Goal: Task Accomplishment & Management: Use online tool/utility

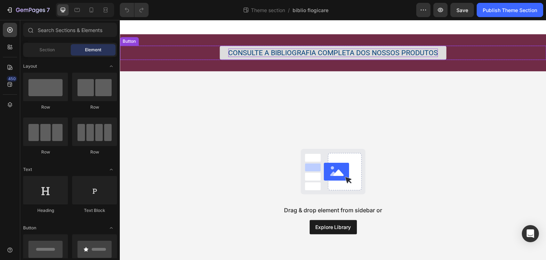
click at [339, 52] on div "CONSULTE A BIBLIOGRAFIA COMPLETA DOS NOSSOS PRODUTOS" at bounding box center [333, 52] width 210 height 9
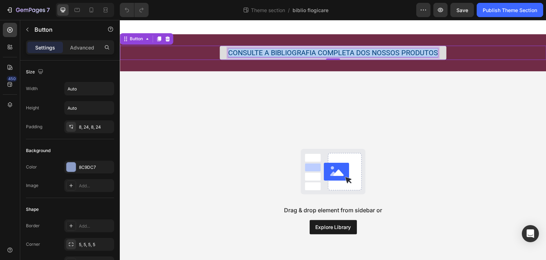
click at [339, 52] on p "CONSULTE A BIBLIOGRAFIA COMPLETA DOS NOSSOS PRODUTOS" at bounding box center [333, 52] width 210 height 9
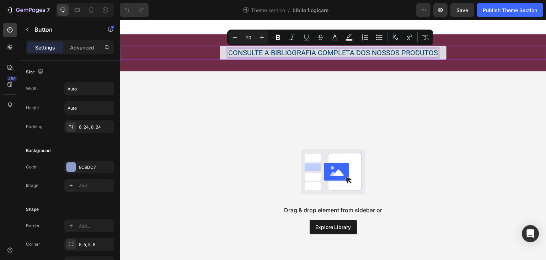
click at [350, 52] on p "CONSULTE A BIBLIOGRAFIA COMPLETA DOS NOSSOS PRODUTOS" at bounding box center [333, 52] width 210 height 9
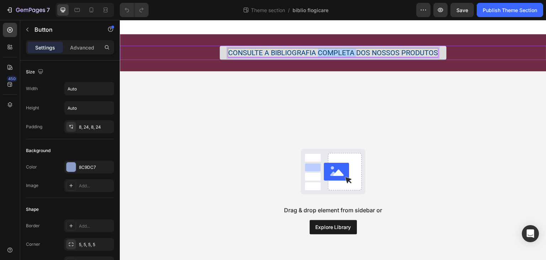
click at [350, 52] on p "CONSULTE A BIBLIOGRAFIA COMPLETA DOS NOSSOS PRODUTOS" at bounding box center [333, 52] width 210 height 9
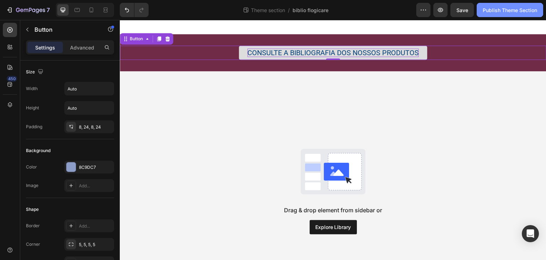
click at [506, 3] on button "Publish Theme Section" at bounding box center [510, 10] width 66 height 14
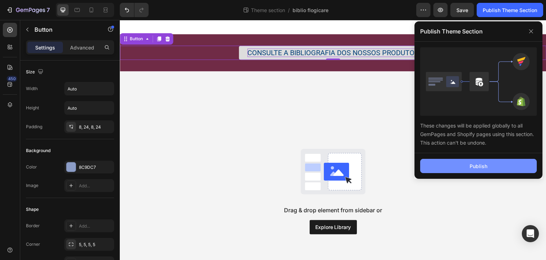
click at [477, 164] on div "Publish" at bounding box center [479, 165] width 18 height 7
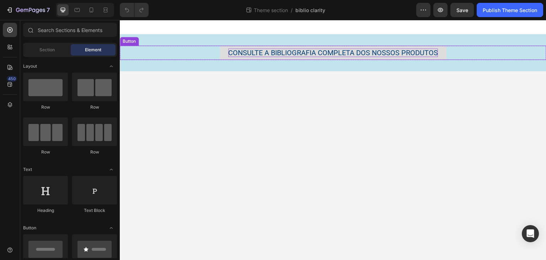
click at [290, 52] on div "CONSULTE A BIBLIOGRAFIA COMPLETA DOS NOSSOS PRODUTOS" at bounding box center [333, 52] width 210 height 9
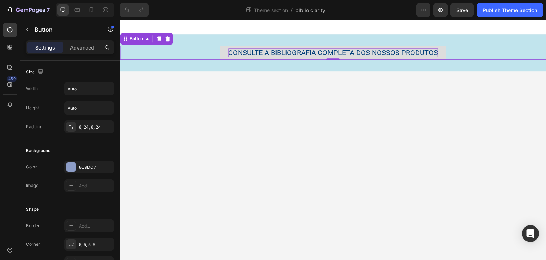
click at [343, 54] on div "CONSULTE A BIBLIOGRAFIA COMPLETA DOS NOSSOS PRODUTOS" at bounding box center [333, 52] width 210 height 9
click at [343, 54] on p "CONSULTE A BIBLIOGRAFIA COMPLETA DOS NOSSOS PRODUTOS" at bounding box center [333, 52] width 210 height 9
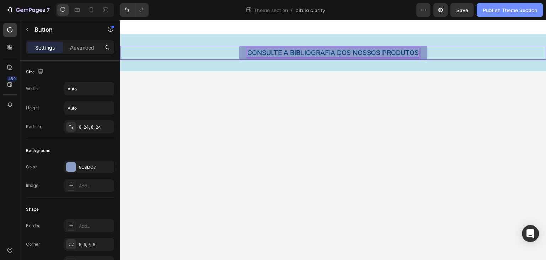
click at [532, 6] on div "Publish Theme Section" at bounding box center [510, 9] width 54 height 7
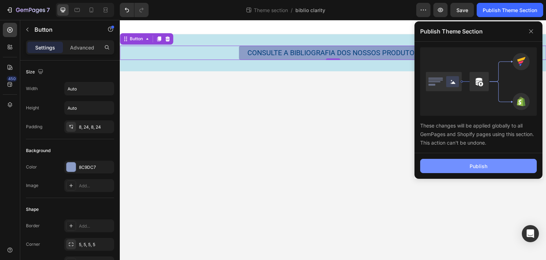
click at [476, 164] on div "Publish" at bounding box center [479, 165] width 18 height 7
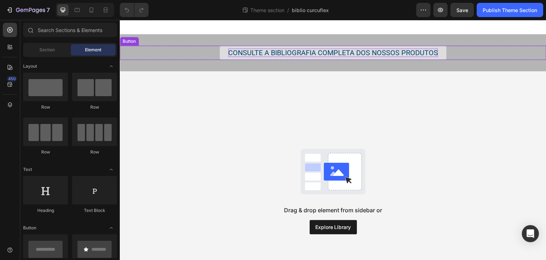
click at [334, 53] on div "CONSULTE A BIBLIOGRAFIA COMPLETA DOS NOSSOS PRODUTOS" at bounding box center [333, 52] width 210 height 9
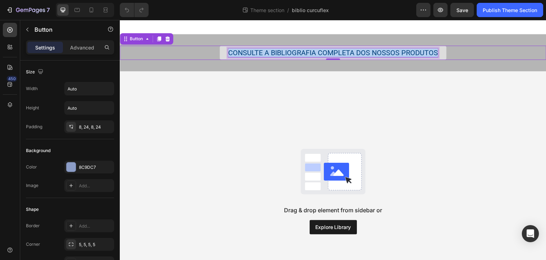
click at [334, 53] on p "CONSULTE A BIBLIOGRAFIA COMPLETA DOS NOSSOS PRODUTOS" at bounding box center [333, 52] width 210 height 9
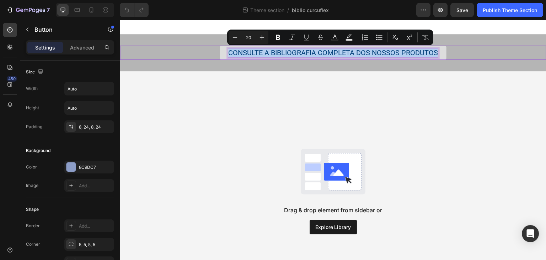
click at [334, 53] on p "CONSULTE A BIBLIOGRAFIA COMPLETA DOS NOSSOS PRODUTOS" at bounding box center [333, 52] width 210 height 9
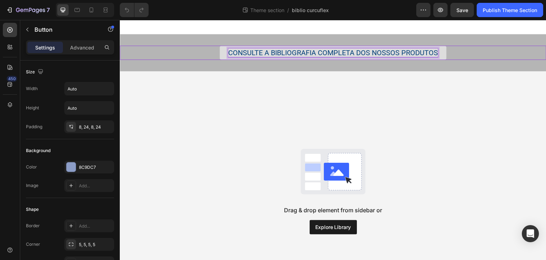
click at [334, 53] on p "CONSULTE A BIBLIOGRAFIA COMPLETA DOS NOSSOS PRODUTOS" at bounding box center [333, 52] width 210 height 9
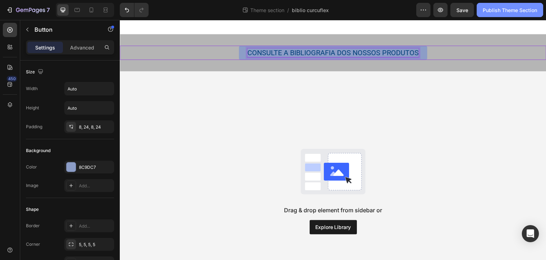
click at [511, 10] on div "Publish Theme Section" at bounding box center [510, 9] width 54 height 7
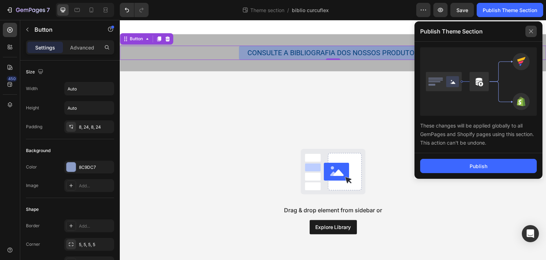
click at [531, 30] on icon at bounding box center [531, 31] width 11 height 11
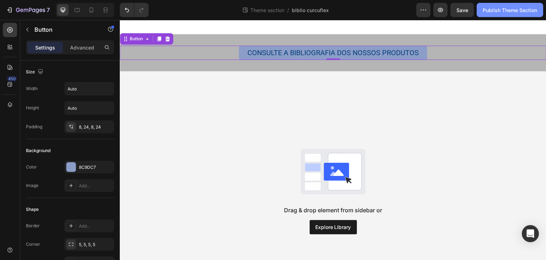
click at [507, 13] on div "Publish Theme Section" at bounding box center [510, 9] width 54 height 7
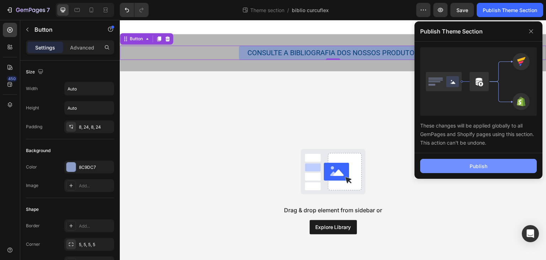
click at [495, 161] on button "Publish" at bounding box center [478, 166] width 117 height 14
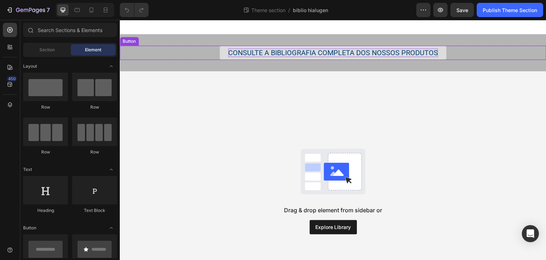
click at [331, 50] on div "CONSULTE A BIBLIOGRAFIA COMPLETA DOS NOSSOS PRODUTOS" at bounding box center [333, 52] width 210 height 9
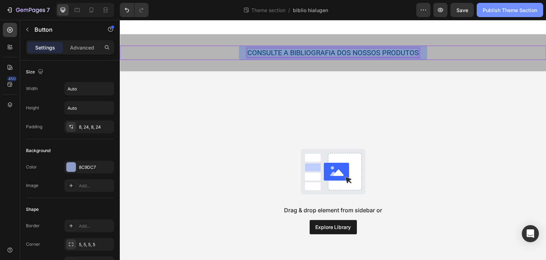
click at [495, 11] on div "Publish Theme Section" at bounding box center [510, 9] width 54 height 7
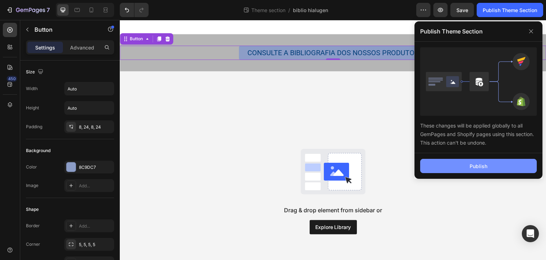
click at [490, 167] on button "Publish" at bounding box center [478, 166] width 117 height 14
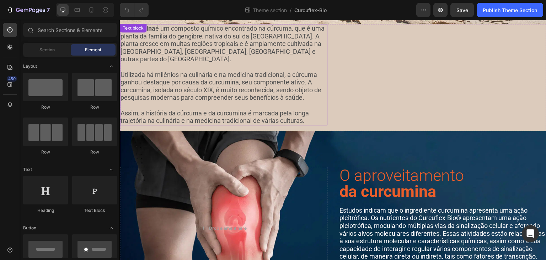
scroll to position [237, 0]
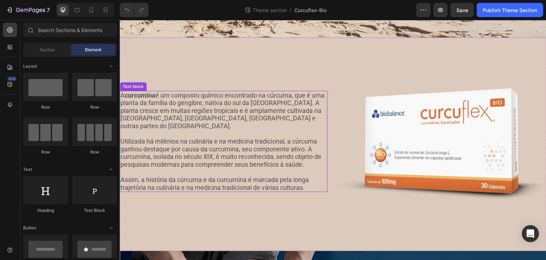
click at [165, 108] on p "A curcumina é um composto químico encontrado na cúrcuma, que é uma planta da fa…" at bounding box center [224, 110] width 206 height 38
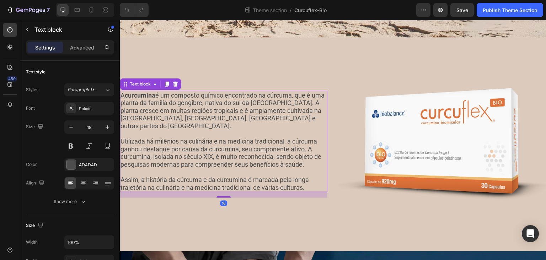
click at [162, 109] on p "A curcumina é um composto químico encontrado na cúrcuma, que é uma planta da fa…" at bounding box center [224, 110] width 206 height 38
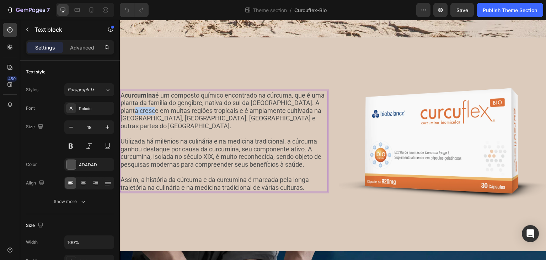
click at [162, 109] on p "A curcumina é um composto químico encontrado na cúrcuma, que é uma planta da fa…" at bounding box center [224, 110] width 206 height 38
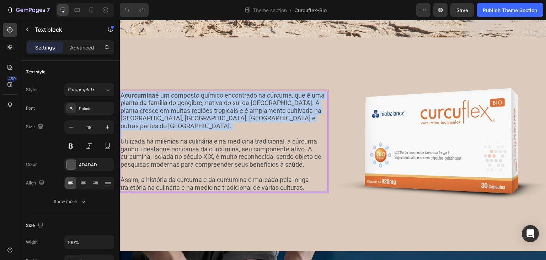
click at [162, 109] on p "A curcumina é um composto químico encontrado na cúrcuma, que é uma planta da fa…" at bounding box center [224, 110] width 206 height 38
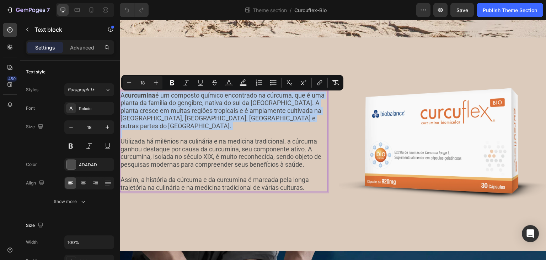
click at [189, 130] on p "Rich Text Editor. Editing area: main" at bounding box center [224, 134] width 206 height 8
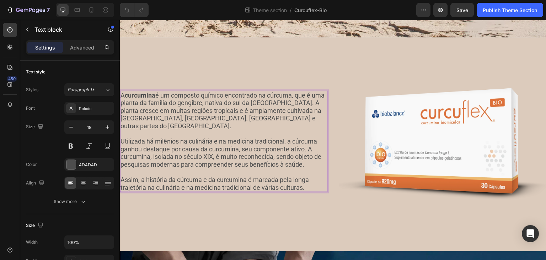
click at [185, 137] on p "Utilizada há milênios na culinária e na medicina tradicional, a cúrcuma ganhou …" at bounding box center [224, 152] width 206 height 31
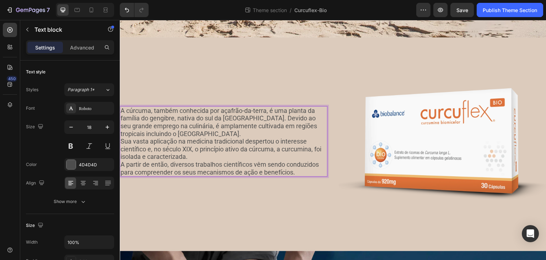
click at [188, 133] on p "A cúrcuma, também conhecida por açafrão-da-terra, é uma planta da família do ge…" at bounding box center [224, 122] width 206 height 31
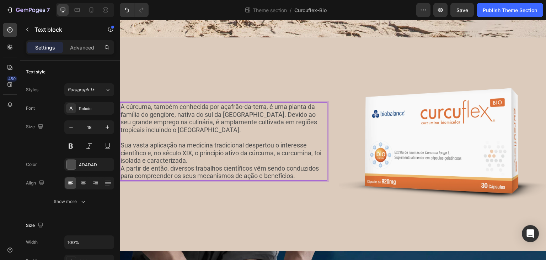
click at [204, 156] on p "Sua vasta aplicação na medicina tradicional despertou o interesse científico e,…" at bounding box center [224, 152] width 206 height 23
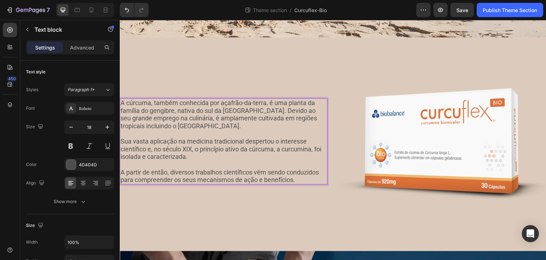
click at [146, 101] on p "A cúrcuma, também conhecida por açafrão-da-terra, é uma planta da família do ge…" at bounding box center [224, 114] width 206 height 31
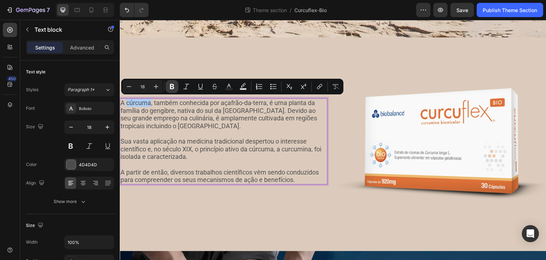
click at [175, 83] on icon "Editor contextual toolbar" at bounding box center [172, 86] width 7 height 7
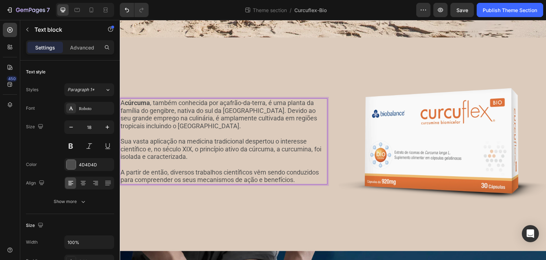
click at [228, 124] on p "A cúrcuma , também conhecida por açafrão-da-terra, é uma planta da família do g…" at bounding box center [224, 114] width 206 height 31
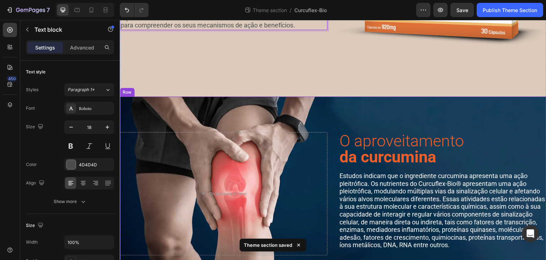
scroll to position [427, 0]
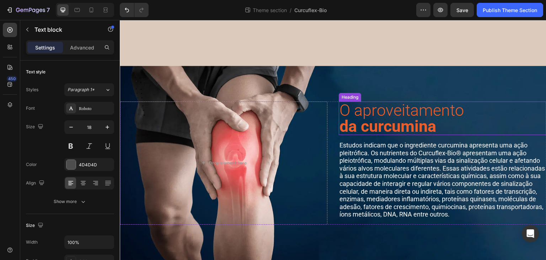
click at [356, 121] on strong "da curcumina" at bounding box center [388, 126] width 97 height 19
click at [350, 119] on strong "da curcumina" at bounding box center [388, 126] width 97 height 19
click at [350, 104] on p "O aproveitamento curcumina" at bounding box center [443, 118] width 206 height 32
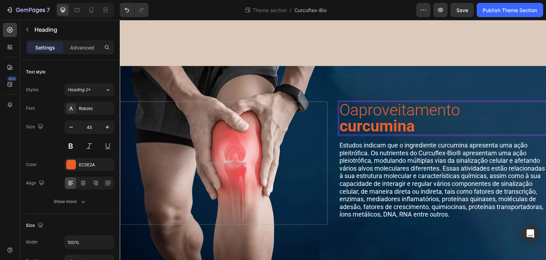
scroll to position [0, 0]
click at [389, 107] on p "Aaproveitamento curcumina" at bounding box center [443, 118] width 206 height 32
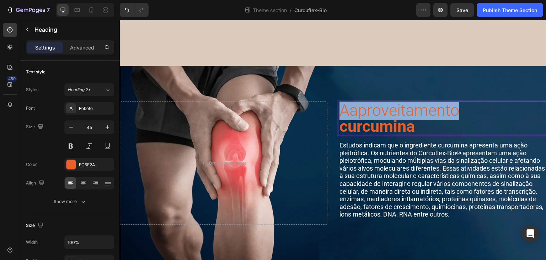
click at [389, 107] on p "Aaproveitamento curcumina" at bounding box center [443, 118] width 206 height 32
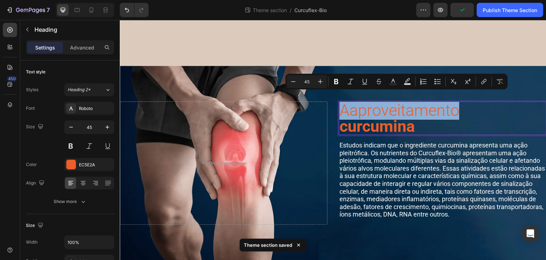
click at [389, 107] on p "Aaproveitamento curcumina" at bounding box center [443, 118] width 206 height 32
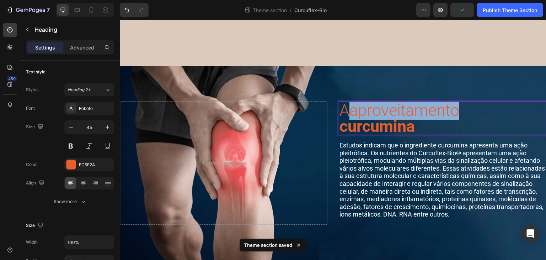
drag, startPoint x: 348, startPoint y: 103, endPoint x: 485, endPoint y: 107, distance: 136.6
click at [485, 107] on p "Aaproveitamento curcumina" at bounding box center [443, 118] width 206 height 32
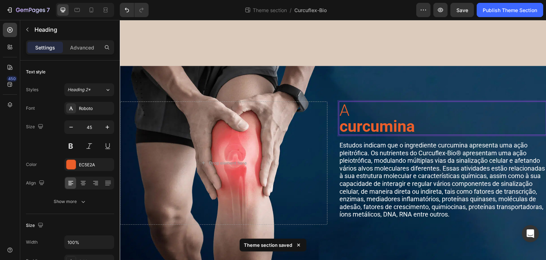
click at [340, 122] on strong "curcumina" at bounding box center [377, 126] width 75 height 19
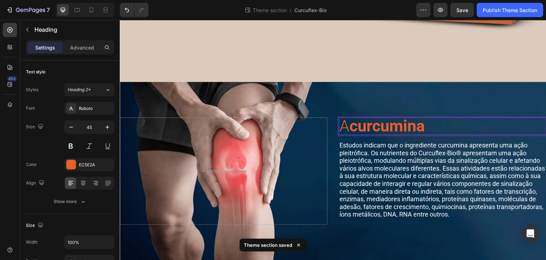
scroll to position [411, 0]
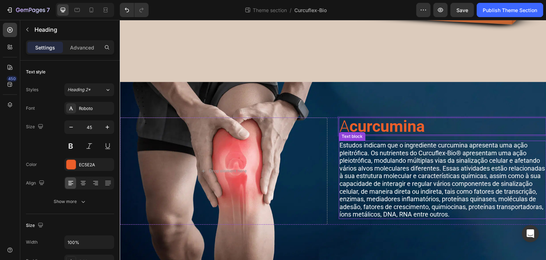
click at [405, 155] on p "Estudos indicam que o ingrediente curcumina apresenta uma ação pleitrófica. Os …" at bounding box center [443, 179] width 206 height 77
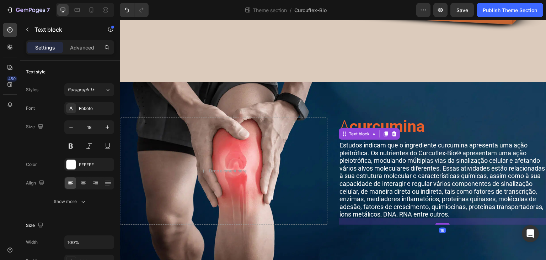
click at [362, 167] on p "Estudos indicam que o ingrediente curcumina apresenta uma ação pleitrófica. Os …" at bounding box center [443, 179] width 206 height 77
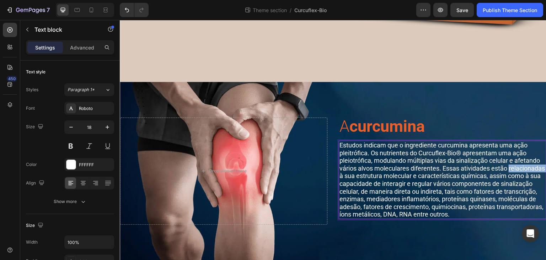
click at [362, 167] on p "Estudos indicam que o ingrediente curcumina apresenta uma ação pleitrófica. Os …" at bounding box center [443, 179] width 206 height 77
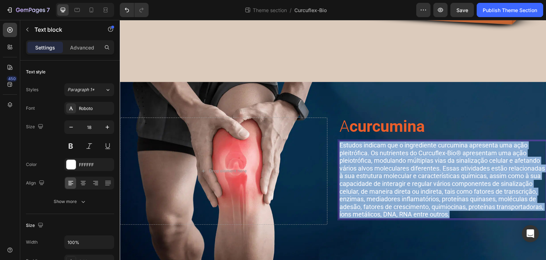
click at [362, 167] on p "Estudos indicam que o ingrediente curcumina apresenta uma ação pleitrófica. Os …" at bounding box center [443, 179] width 206 height 77
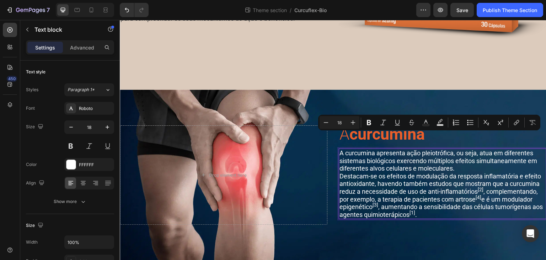
scroll to position [395, 0]
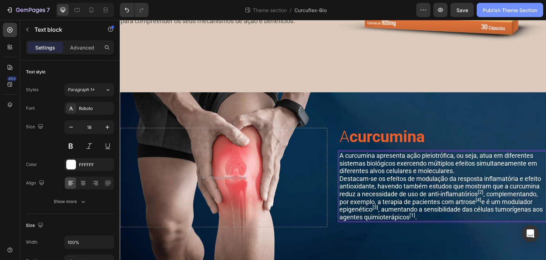
click at [513, 11] on div "Publish Theme Section" at bounding box center [510, 9] width 54 height 7
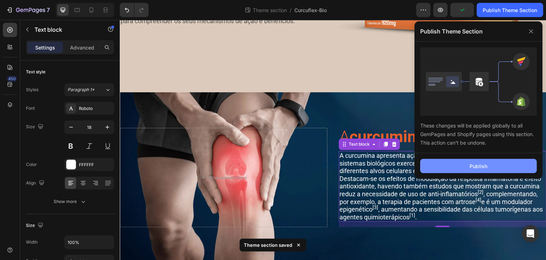
click at [468, 161] on button "Publish" at bounding box center [478, 166] width 117 height 14
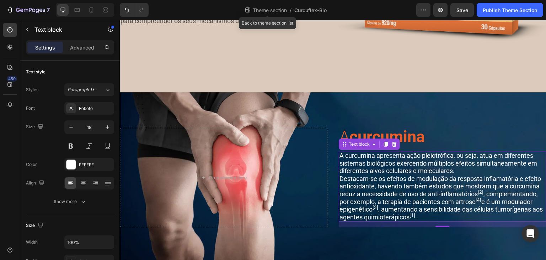
click at [267, 6] on span "Theme section" at bounding box center [269, 9] width 37 height 7
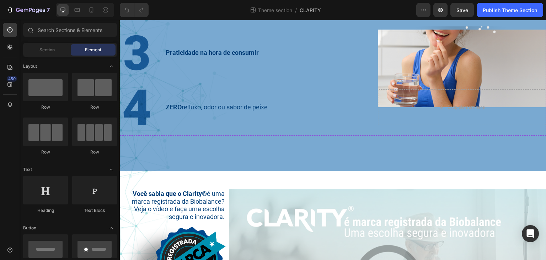
scroll to position [237, 0]
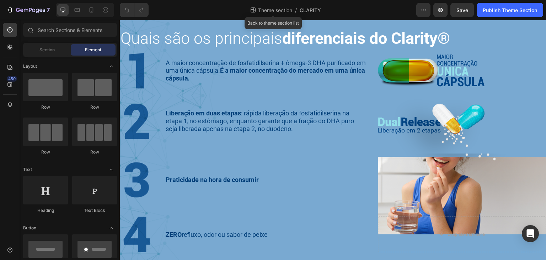
click at [274, 9] on span "Theme section" at bounding box center [275, 9] width 37 height 7
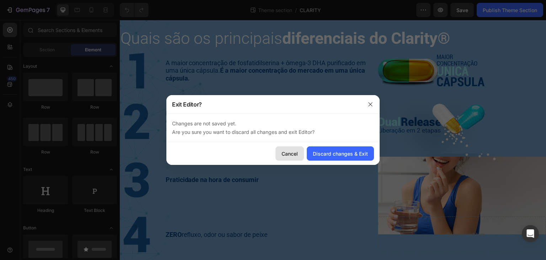
click at [297, 151] on div "Cancel" at bounding box center [290, 153] width 16 height 7
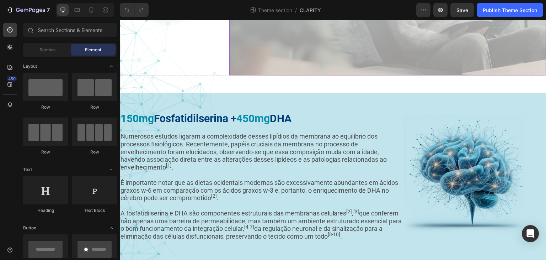
scroll to position [665, 0]
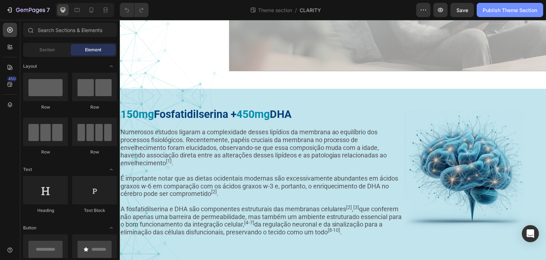
click at [506, 12] on div "Publish Theme Section" at bounding box center [510, 9] width 54 height 7
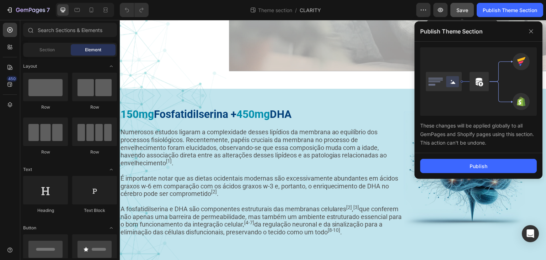
click at [462, 13] on div "Save" at bounding box center [463, 9] width 12 height 7
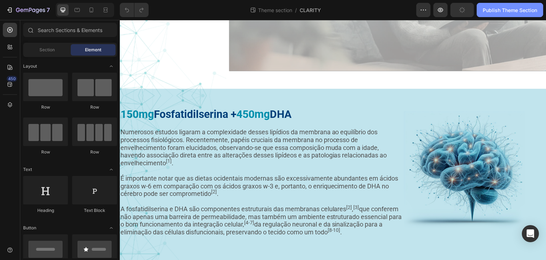
click at [506, 15] on button "Publish Theme Section" at bounding box center [510, 10] width 66 height 14
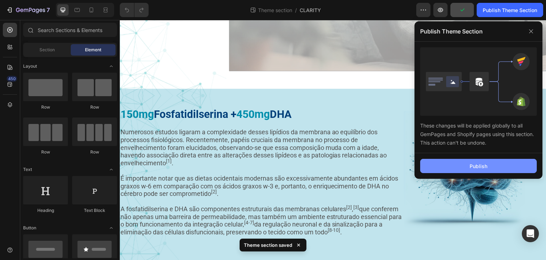
click at [470, 162] on div "Publish" at bounding box center [479, 165] width 18 height 7
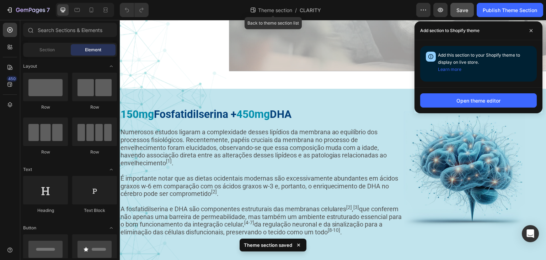
click at [282, 11] on span "Theme section" at bounding box center [275, 9] width 37 height 7
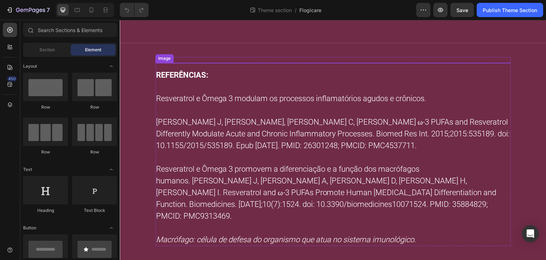
scroll to position [846, 0]
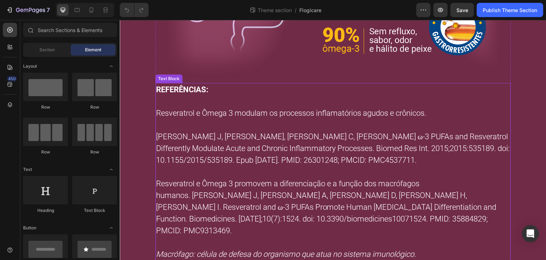
click at [208, 156] on p "Schwager J, Richard N, Riegger C, Salem N Jr. ω-3 PUFAs and Resveratrol Differe…" at bounding box center [333, 147] width 354 height 35
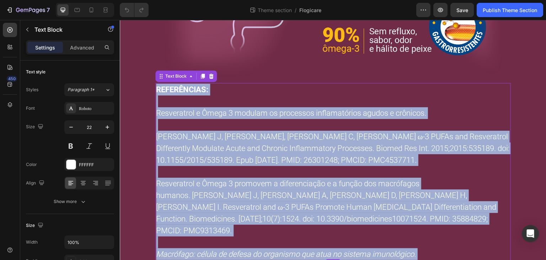
click at [307, 197] on p "Resveratrol e Ômega 3 promovem a diferenciação e a função dos macrófagos humano…" at bounding box center [333, 206] width 354 height 59
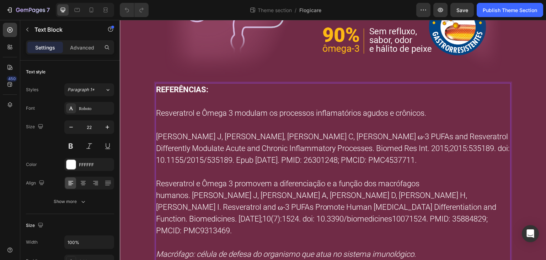
click at [307, 197] on p "Resveratrol e Ômega 3 promovem a diferenciação e a função dos macrófagos humano…" at bounding box center [333, 206] width 354 height 59
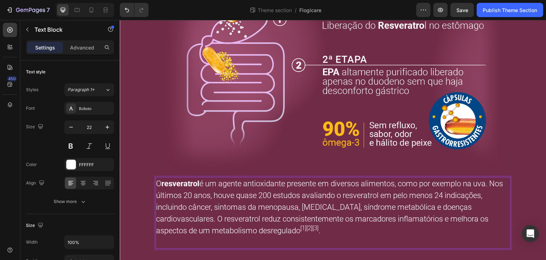
scroll to position [740, 0]
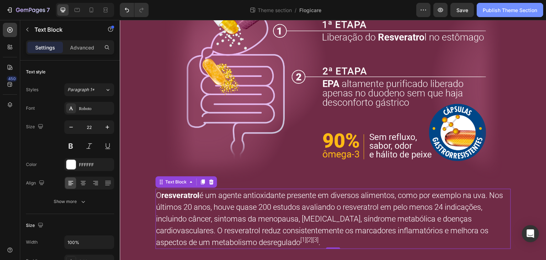
click at [513, 6] on div "Publish Theme Section" at bounding box center [510, 9] width 54 height 7
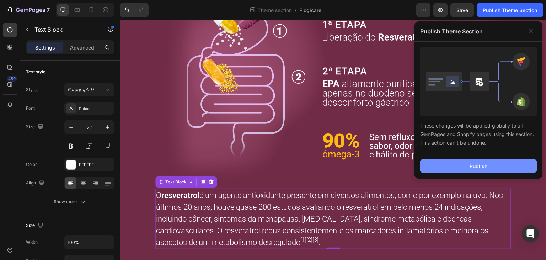
click at [481, 168] on div "Publish" at bounding box center [479, 165] width 18 height 7
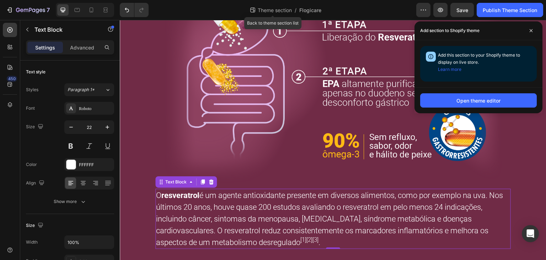
click at [265, 5] on div "Theme section /" at bounding box center [272, 9] width 47 height 11
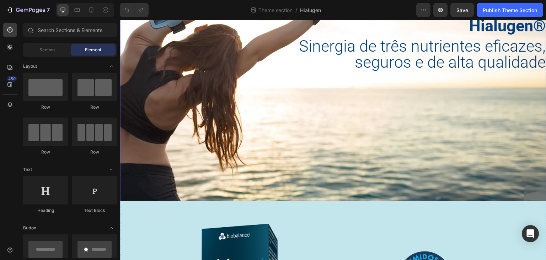
scroll to position [237, 0]
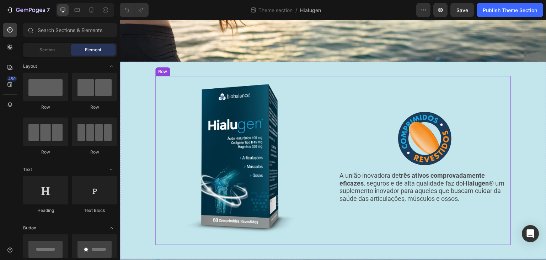
click at [407, 176] on strong "três ativos comprovadamente eficazes" at bounding box center [412, 178] width 145 height 15
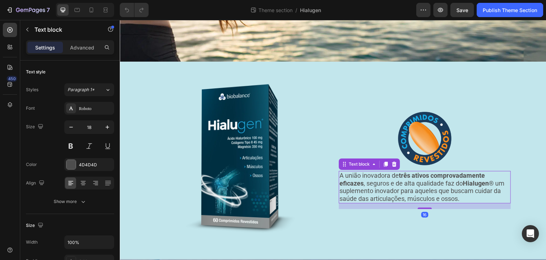
click at [447, 178] on p "A união inovadora de três ativos comprovadamente eficazes , seguros e de alta q…" at bounding box center [425, 186] width 171 height 31
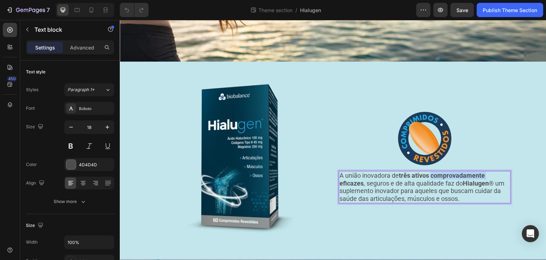
click at [447, 178] on p "A união inovadora de três ativos comprovadamente eficazes , seguros e de alta q…" at bounding box center [425, 186] width 171 height 31
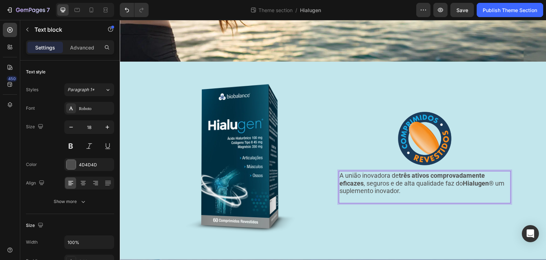
scroll to position [240, 0]
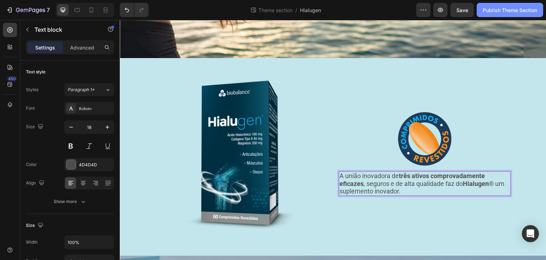
click at [504, 13] on div "Publish Theme Section" at bounding box center [510, 9] width 54 height 7
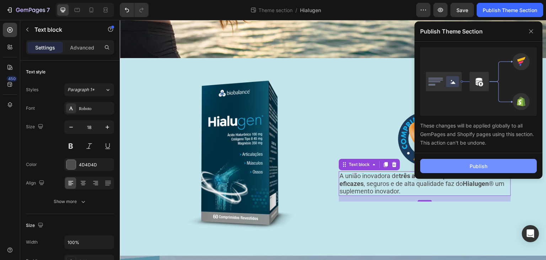
click at [507, 165] on button "Publish" at bounding box center [478, 166] width 117 height 14
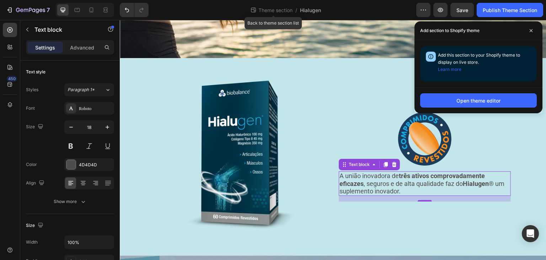
click at [275, 17] on div "Theme section /" at bounding box center [273, 10] width 47 height 14
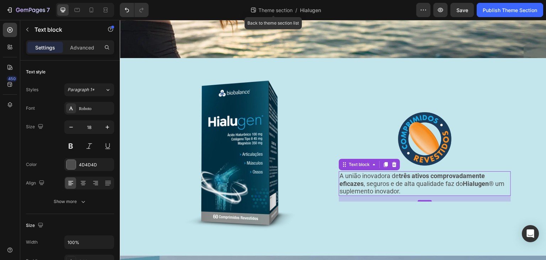
click at [272, 13] on span "Theme section" at bounding box center [275, 9] width 37 height 7
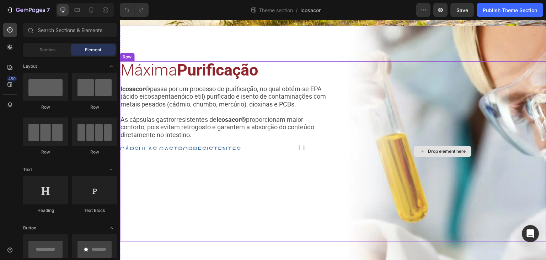
scroll to position [296, 0]
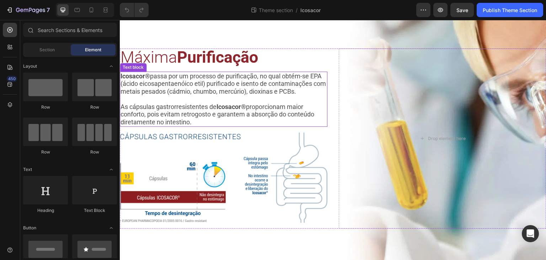
drag, startPoint x: 215, startPoint y: 97, endPoint x: 207, endPoint y: 121, distance: 24.4
click at [214, 95] on p "Icosacor® passa por um processo de purificação, no qual obtém-se EPA (ácido eic…" at bounding box center [224, 83] width 206 height 23
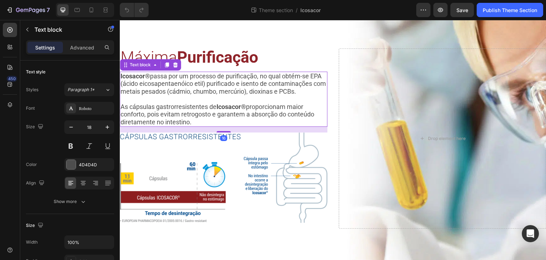
click at [163, 80] on p "Icosacor® passa por um processo de purificação, no qual obtém-se EPA (ácido eic…" at bounding box center [224, 83] width 206 height 23
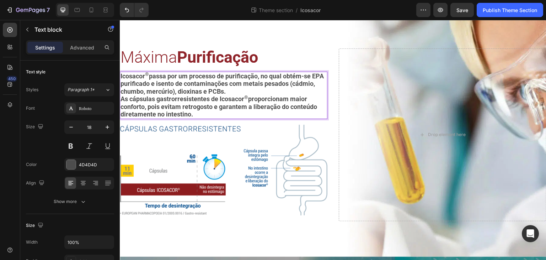
click at [277, 86] on strong "Icosacor ® passa por um processo de purificação, no qual obtém-se EPA purificad…" at bounding box center [223, 83] width 205 height 23
click at [265, 93] on p "Icosacor ® passa por um processo de purificação, no qual obtém-se EPA purificad…" at bounding box center [224, 83] width 206 height 23
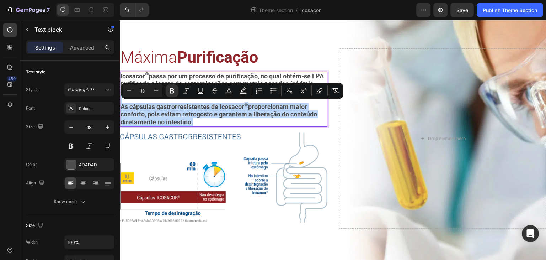
drag, startPoint x: 209, startPoint y: 120, endPoint x: 239, endPoint y: 121, distance: 29.9
click at [120, 101] on div "Icosacor ® passa por um processo de purificação, no qual obtém-se EPA purificad…" at bounding box center [224, 98] width 208 height 55
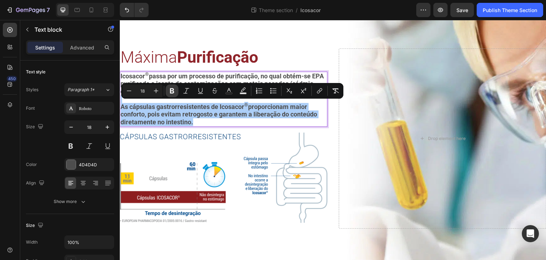
click at [168, 89] on button "Bold" at bounding box center [172, 90] width 13 height 13
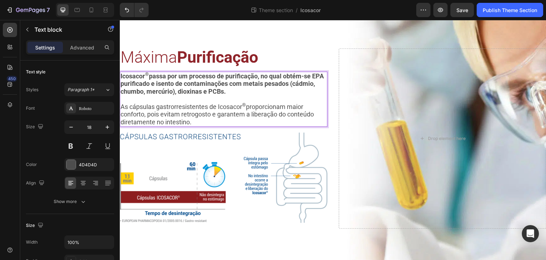
click at [233, 106] on p "As cápsulas gastrorresistentes de Icosacor ® proporcionam maior conforto, pois …" at bounding box center [224, 114] width 206 height 23
drag, startPoint x: 247, startPoint y: 103, endPoint x: 219, endPoint y: 104, distance: 28.5
click at [219, 104] on p "As cápsulas gastrorresistentes de Icosacor ® proporcionam maior conforto, pois …" at bounding box center [224, 114] width 206 height 23
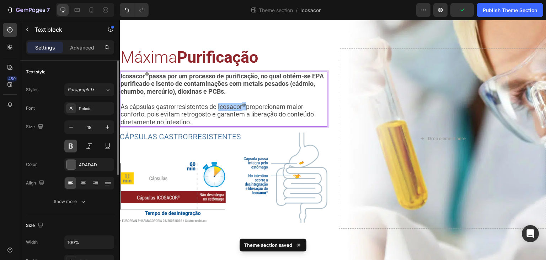
click at [67, 150] on button at bounding box center [70, 145] width 13 height 13
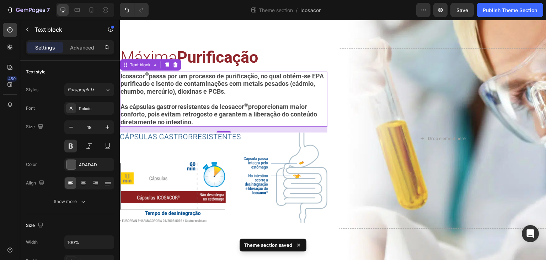
click at [234, 106] on p "As cápsulas gastrorresistentes de Icosacor ® proporcionam maior conforto, pois …" at bounding box center [224, 114] width 206 height 23
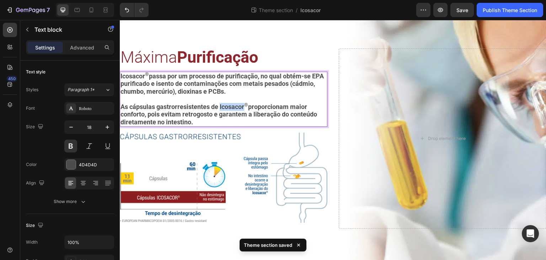
click at [234, 106] on p "As cápsulas gastrorresistentes de Icosacor ® proporcionam maior conforto, pois …" at bounding box center [224, 114] width 206 height 23
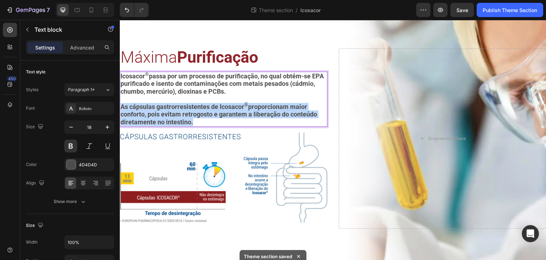
click at [234, 106] on p "As cápsulas gastrorresistentes de Icosacor ® proporcionam maior conforto, pois …" at bounding box center [224, 114] width 206 height 23
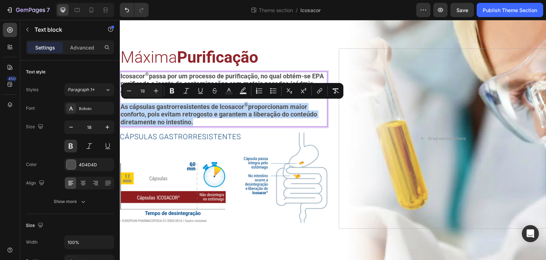
click at [239, 115] on p "As cápsulas gastrorresistentes de Icosacor ® proporcionam maior conforto, pois …" at bounding box center [224, 114] width 206 height 23
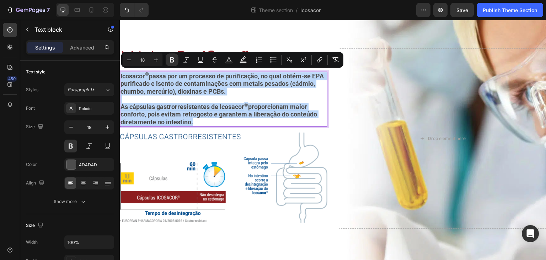
drag, startPoint x: 239, startPoint y: 123, endPoint x: 121, endPoint y: 77, distance: 126.2
click at [121, 77] on div "Icosacor ® passa por um processo de purificação, no qual obtém-se EPA purificad…" at bounding box center [224, 98] width 208 height 55
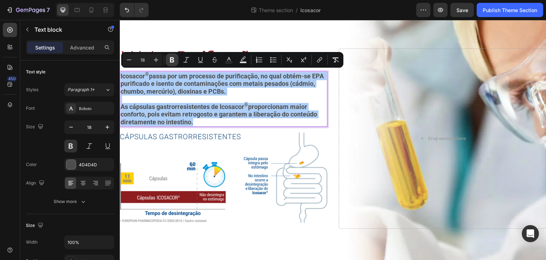
click at [171, 60] on icon "Editor contextual toolbar" at bounding box center [172, 59] width 4 height 5
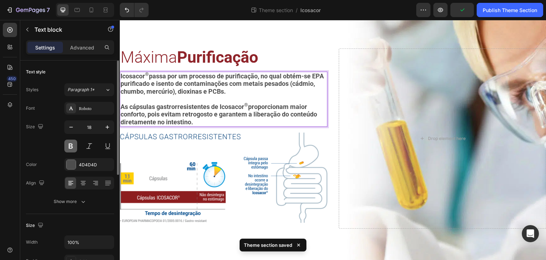
click at [73, 148] on button at bounding box center [70, 145] width 13 height 13
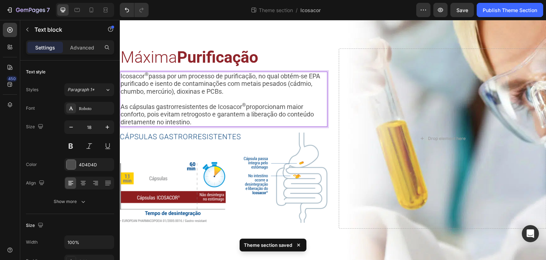
drag, startPoint x: 150, startPoint y: 75, endPoint x: 120, endPoint y: 75, distance: 29.9
click at [120, 75] on div "Icosacor ® passa por um processo de purificação, no qual obtém-se EPA purificad…" at bounding box center [224, 98] width 208 height 55
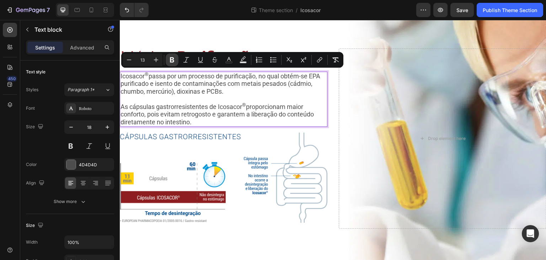
click at [173, 60] on icon "Editor contextual toolbar" at bounding box center [172, 59] width 4 height 5
type input "18"
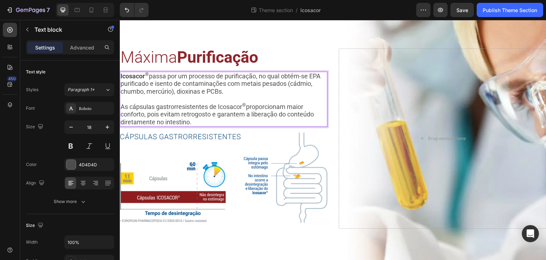
drag, startPoint x: 249, startPoint y: 104, endPoint x: 219, endPoint y: 105, distance: 30.2
click at [219, 105] on p "As cápsulas gastrorresistentes de Icosacor ® proporcionam maior conforto, pois …" at bounding box center [224, 114] width 206 height 23
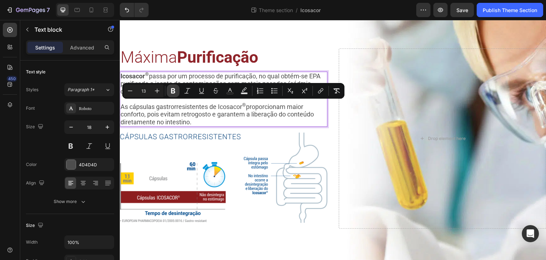
click at [171, 89] on icon "Editor contextual toolbar" at bounding box center [173, 90] width 4 height 5
type input "18"
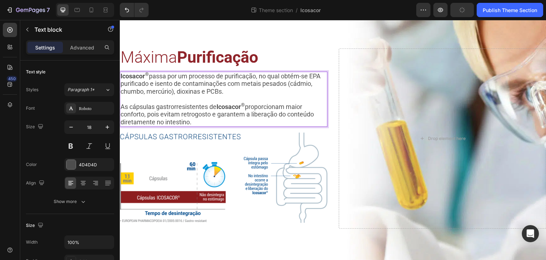
click at [265, 122] on p "As cápsulas gastrorresistentes de Icosacor ® proporcionam maior conforto, pois …" at bounding box center [224, 114] width 206 height 23
click at [507, 13] on div "Publish Theme Section" at bounding box center [510, 9] width 54 height 7
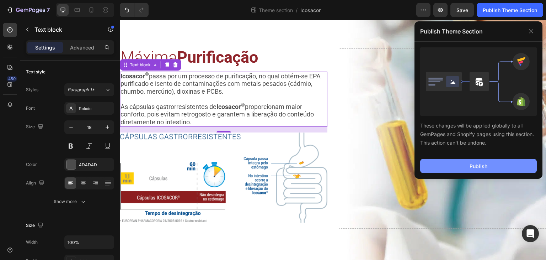
click at [502, 164] on button "Publish" at bounding box center [478, 166] width 117 height 14
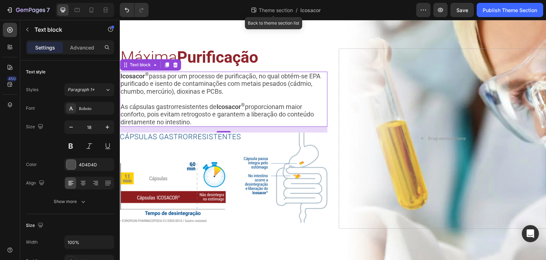
click at [271, 12] on span "Theme section" at bounding box center [275, 9] width 37 height 7
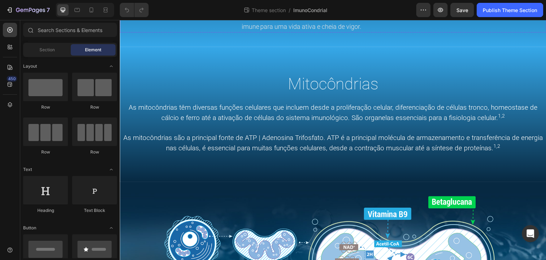
scroll to position [415, 0]
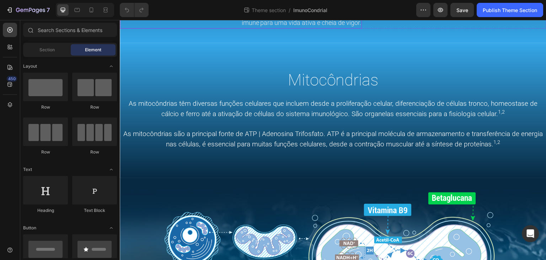
click at [205, 26] on span "Sinergia poderosa que auxilia no metabolismo energético, contribuindo para a pr…" at bounding box center [249, 12] width 225 height 30
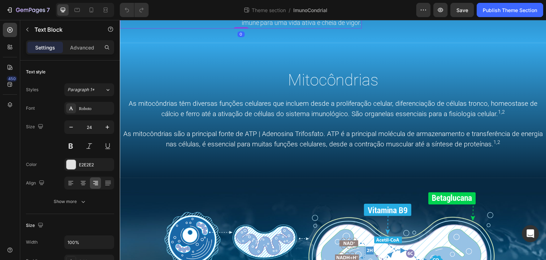
click at [192, 26] on span "Sinergia poderosa que auxilia no metabolismo energético, contribuindo para a pr…" at bounding box center [249, 12] width 225 height 30
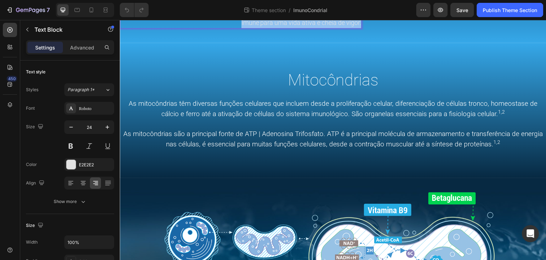
click at [192, 26] on span "Sinergia poderosa que auxilia no metabolismo energético, contribuindo para a pr…" at bounding box center [249, 12] width 225 height 30
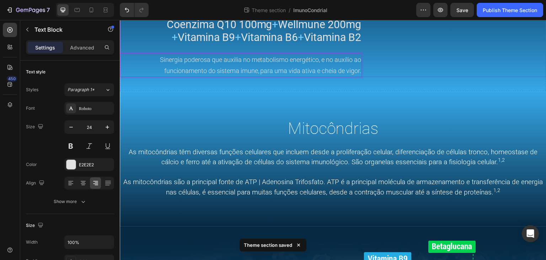
scroll to position [361, 0]
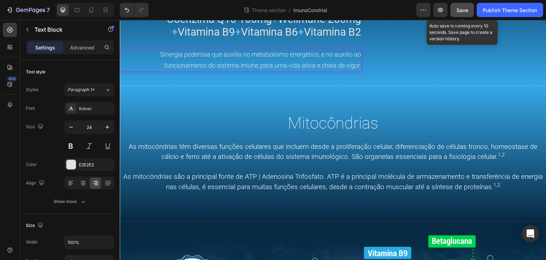
click at [460, 8] on span "Save" at bounding box center [463, 10] width 12 height 6
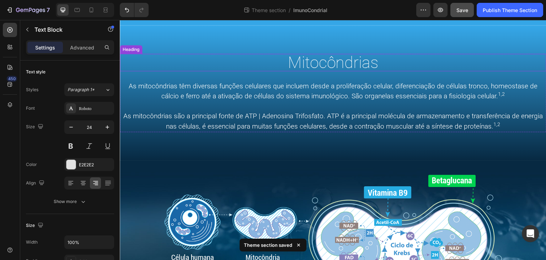
scroll to position [479, 0]
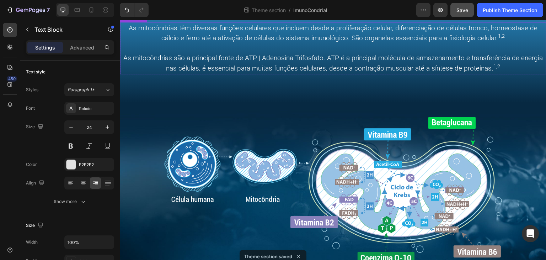
click at [263, 73] on p "As mitocôndrias são a principal fonte de ATP | Adenosina Trifosfato. ATP é a pr…" at bounding box center [333, 63] width 425 height 20
click at [234, 72] on span "As mitocôndrias são a principal fonte de ATP | Adenosina Trifosfato. ATP é a pr…" at bounding box center [333, 63] width 420 height 18
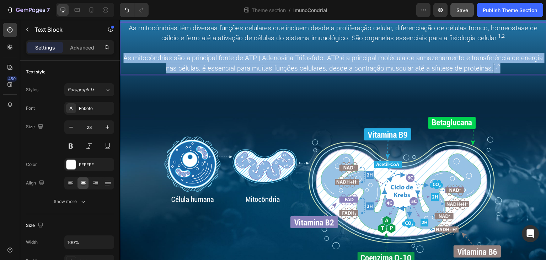
click at [234, 72] on span "As mitocôndrias são a principal fonte de ATP | Adenosina Trifosfato. ATP é a pr…" at bounding box center [333, 63] width 420 height 18
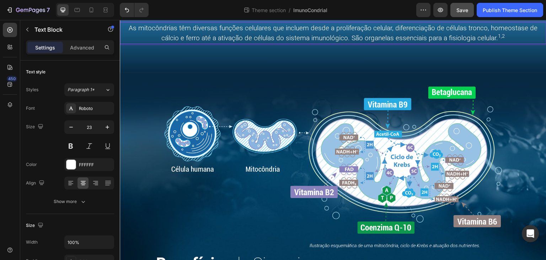
click at [129, 42] on span "As mitocôndrias têm diversas funções celulares que incluem desde a proliferação…" at bounding box center [333, 33] width 409 height 18
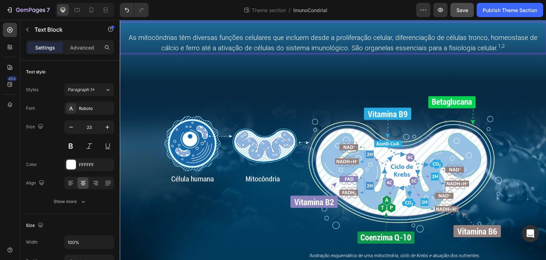
click at [132, 33] on p "Rich Text Editor. Editing area: main" at bounding box center [333, 28] width 425 height 10
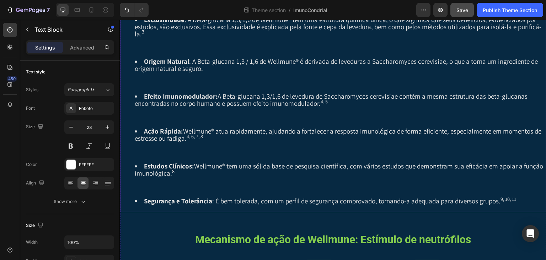
scroll to position [1013, 0]
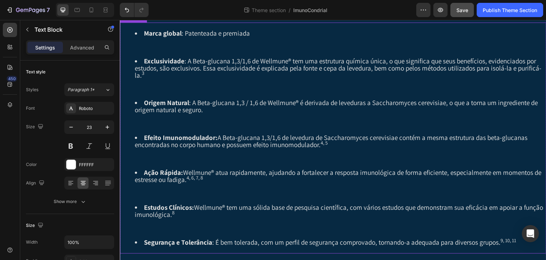
click at [198, 79] on li "Exclusividade : A Beta-glucana 1,3/1,6 de Wellmune® tem uma estrutura química ú…" at bounding box center [340, 68] width 411 height 21
click at [262, 144] on div "Marca global : Patenteada e premiada Exclusividade : A Beta-glucana 1,3/1,6 de …" at bounding box center [333, 137] width 427 height 231
click at [159, 37] on strong "Marca global" at bounding box center [163, 33] width 38 height 9
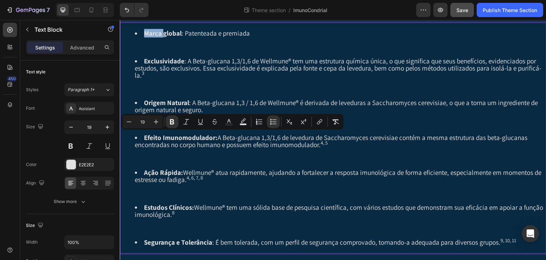
click at [159, 37] on strong "Marca global" at bounding box center [163, 33] width 38 height 9
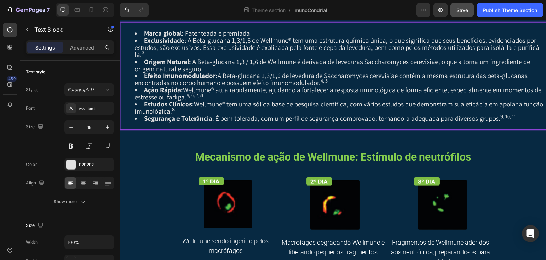
click at [261, 37] on li "Marca global : Patenteada e premiada" at bounding box center [340, 33] width 411 height 7
click at [271, 58] on li "Exclusividade : A Beta-glucana 1,3/1,6 de Wellmune® tem uma estrutura química ú…" at bounding box center [340, 47] width 411 height 21
click at [249, 37] on li "Marca global : Patenteada e premiada" at bounding box center [340, 33] width 411 height 7
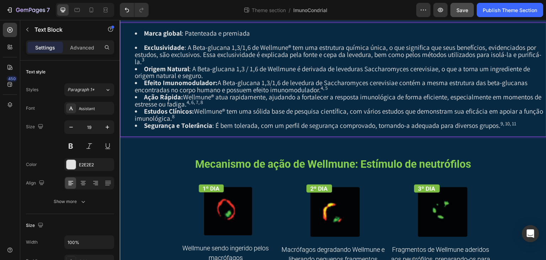
click at [180, 65] on li "Exclusividade : A Beta-glucana 1,3/1,6 de Wellmune® tem uma estrutura química ú…" at bounding box center [340, 54] width 411 height 21
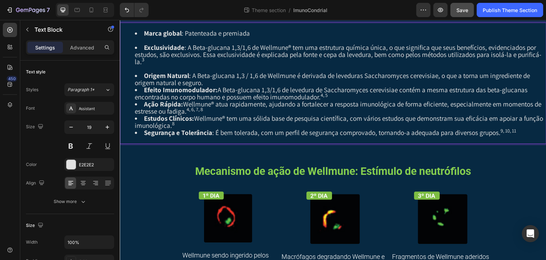
click at [231, 86] on li "Origem Natural : A Beta-glucana 1,3 / 1,6 de Wellmune é derivada de leveduras S…" at bounding box center [340, 79] width 411 height 14
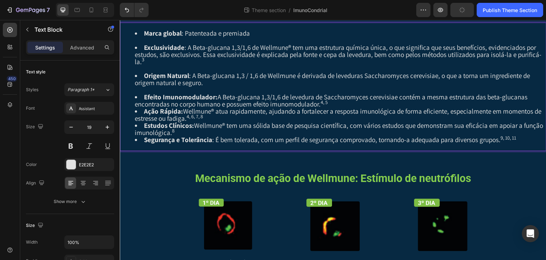
click at [340, 122] on li "Ação Rápida: Wellmune® atua rapidamente, ajudando a fortalecer a resposta imuno…" at bounding box center [340, 115] width 411 height 14
click at [339, 108] on li "Efeito Imunomodulador: A Beta-glucana 1,3/1,6 de levedura de Saccharomyces cere…" at bounding box center [340, 101] width 411 height 14
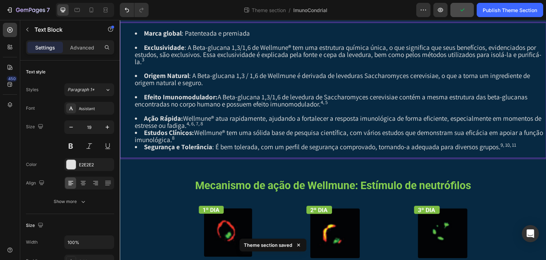
click at [217, 129] on li "Ação Rápida: Wellmune® atua rapidamente, ajudando a fortalecer a resposta imuno…" at bounding box center [340, 122] width 411 height 14
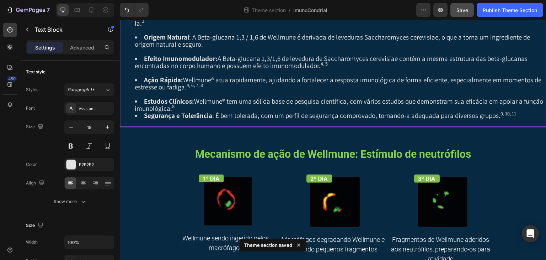
scroll to position [1072, 0]
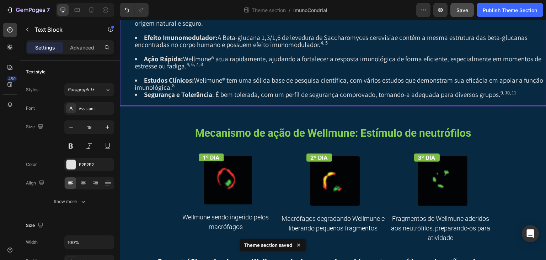
click at [206, 98] on strong "Segurança e Tolerância" at bounding box center [178, 94] width 68 height 9
click at [202, 98] on strong "Segurança e Tolerância" at bounding box center [178, 94] width 68 height 9
click at [203, 91] on li "Estudos Clínicos: Wellmune® tem uma sólida base de pesquisa científica, com vár…" at bounding box center [340, 84] width 411 height 14
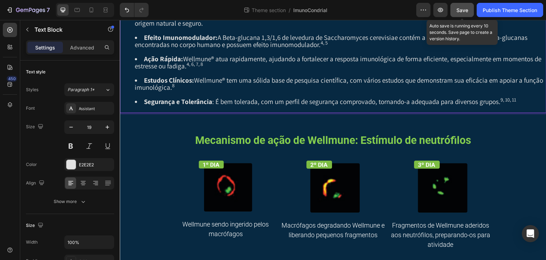
click at [462, 10] on span "Save" at bounding box center [463, 10] width 12 height 6
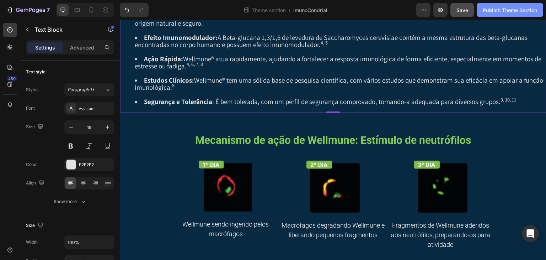
click at [504, 11] on div "Publish Theme Section" at bounding box center [510, 9] width 54 height 7
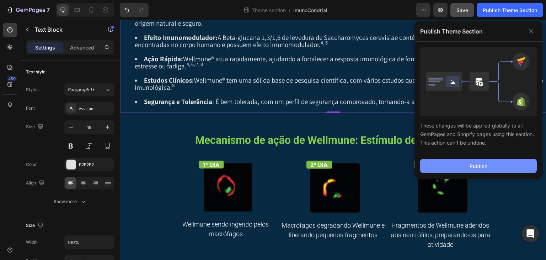
click at [475, 169] on div "Publish" at bounding box center [479, 165] width 18 height 7
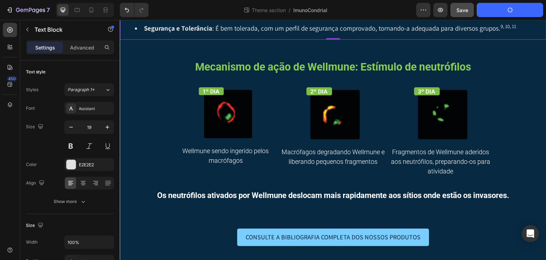
scroll to position [1249, 0]
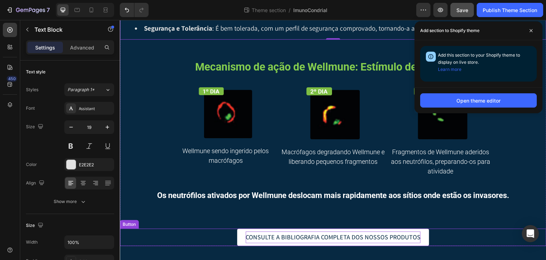
click at [318, 237] on p "CONSULTE A BIBLIOGRAFIA COMPLETA DOS NOSSOS PRODUTOS" at bounding box center [333, 236] width 175 height 11
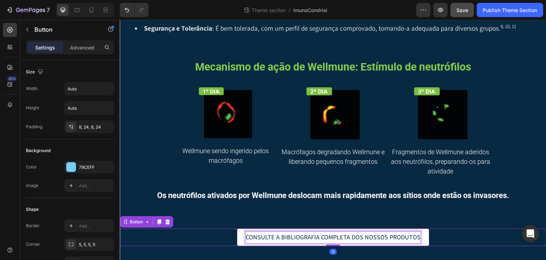
click at [343, 234] on p "CONSULTE A BIBLIOGRAFIA COMPLETA DOS NOSSOS PRODUTOS" at bounding box center [333, 236] width 175 height 11
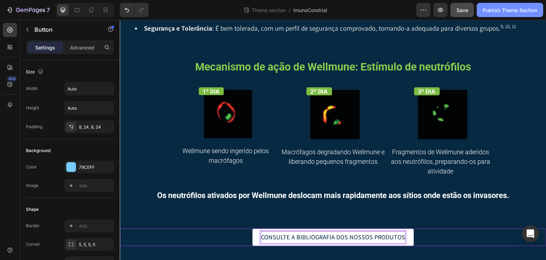
click at [508, 12] on div "Publish Theme Section" at bounding box center [510, 9] width 54 height 7
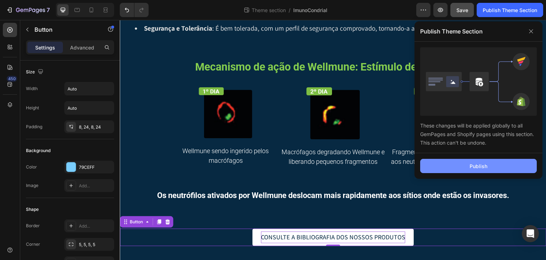
click at [465, 160] on button "Publish" at bounding box center [478, 166] width 117 height 14
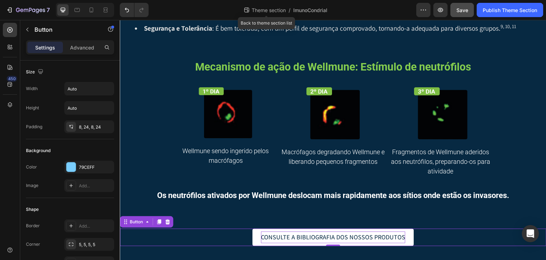
click at [265, 13] on span "Theme section" at bounding box center [268, 9] width 37 height 7
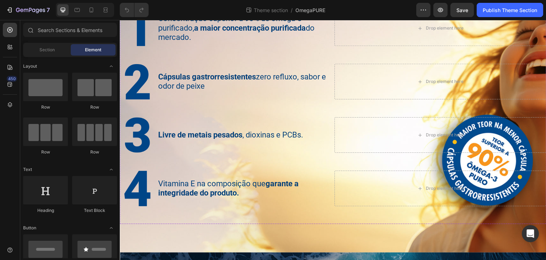
scroll to position [474, 0]
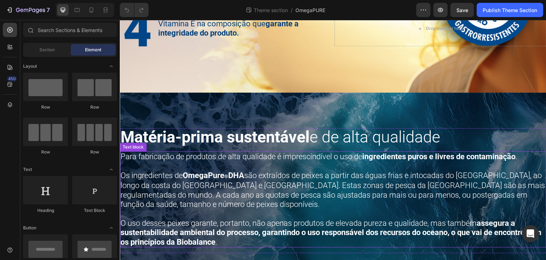
click at [244, 176] on strong "DHA" at bounding box center [236, 175] width 16 height 9
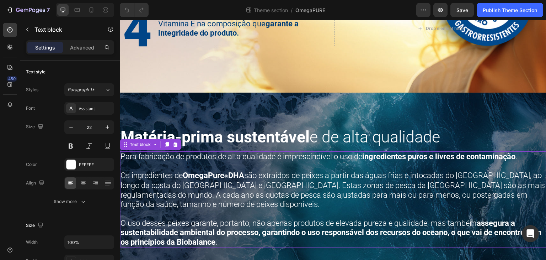
click at [244, 176] on strong "DHA" at bounding box center [236, 175] width 16 height 9
click at [329, 174] on p "Os ingredientes de OmegaPure ® são extraídos de peixes a partir das águas frias…" at bounding box center [333, 190] width 425 height 38
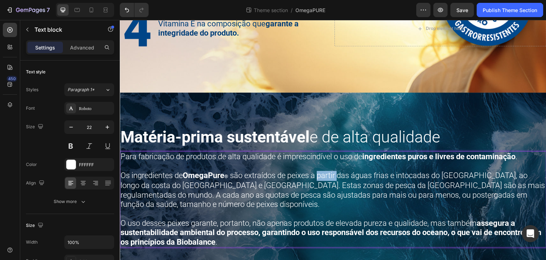
click at [329, 174] on p "Os ingredientes de OmegaPure ® são extraídos de peixes a partir das águas frias…" at bounding box center [333, 190] width 425 height 38
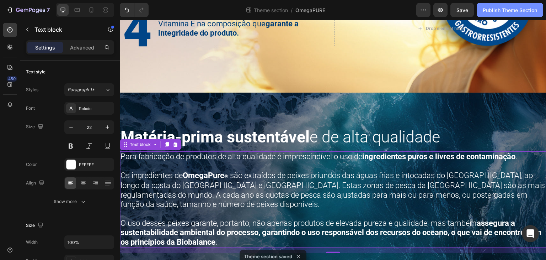
click at [507, 9] on div "Publish Theme Section" at bounding box center [510, 9] width 54 height 7
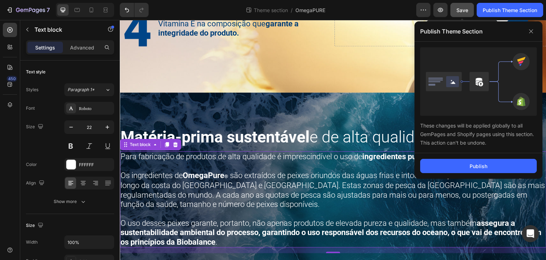
click at [467, 13] on div "Save" at bounding box center [463, 9] width 12 height 7
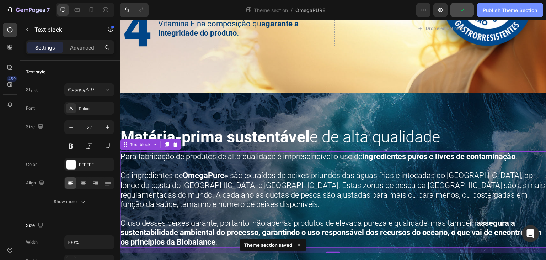
click at [502, 11] on div "Publish Theme Section" at bounding box center [510, 9] width 54 height 7
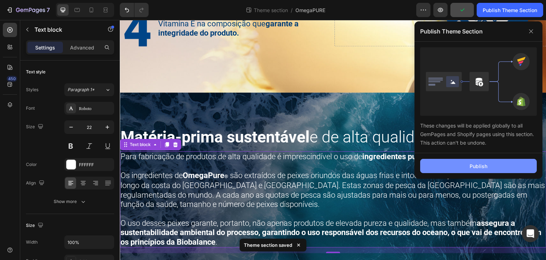
click at [491, 162] on button "Publish" at bounding box center [478, 166] width 117 height 14
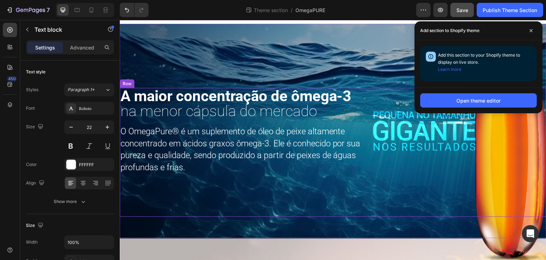
scroll to position [0, 0]
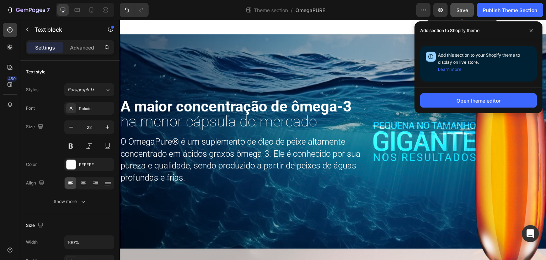
click at [465, 10] on span "Save" at bounding box center [463, 10] width 12 height 6
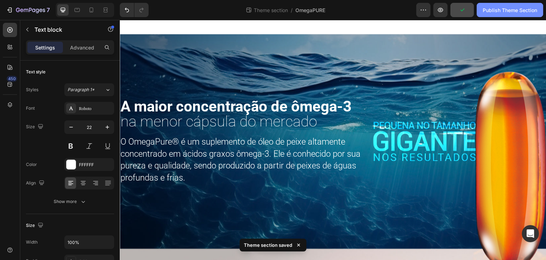
click at [494, 8] on div "Publish Theme Section" at bounding box center [510, 9] width 54 height 7
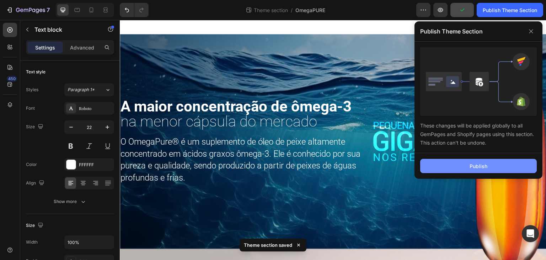
click at [497, 163] on button "Publish" at bounding box center [478, 166] width 117 height 14
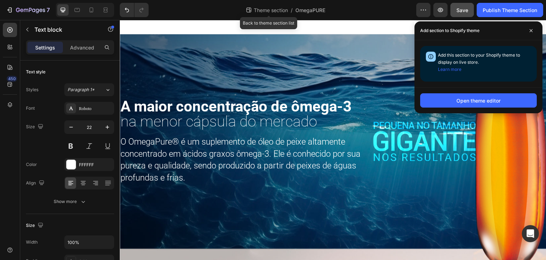
click at [279, 9] on span "Theme section" at bounding box center [270, 9] width 37 height 7
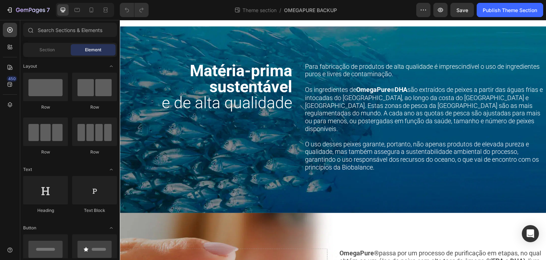
scroll to position [470, 0]
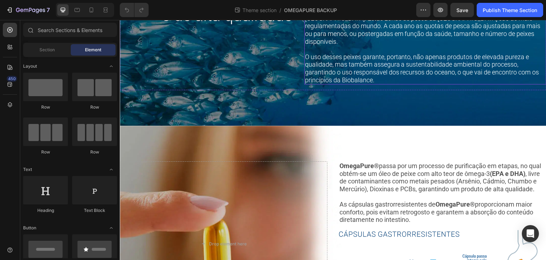
click at [487, 46] on p "Os ingredientes de OmegaPure ® DHA são extraídos de peixes a partir das águas f…" at bounding box center [425, 22] width 241 height 47
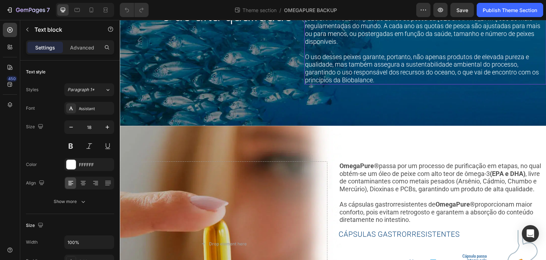
click at [487, 46] on p "Os ingredientes de OmegaPure ® DHA são extraídos de peixes a partir das águas f…" at bounding box center [425, 22] width 241 height 47
click at [515, 6] on div "Publish Theme Section" at bounding box center [510, 9] width 54 height 7
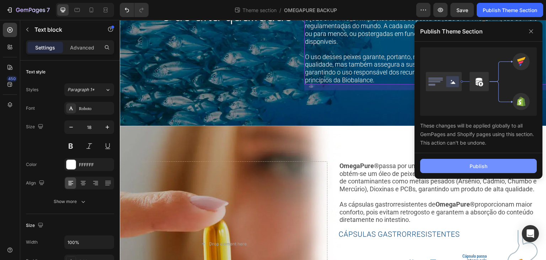
click at [473, 163] on div "Publish" at bounding box center [479, 165] width 18 height 7
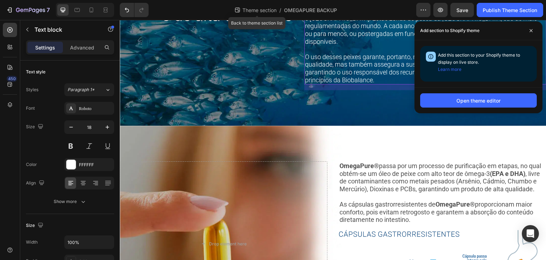
click at [263, 7] on span "Theme section" at bounding box center [259, 9] width 37 height 7
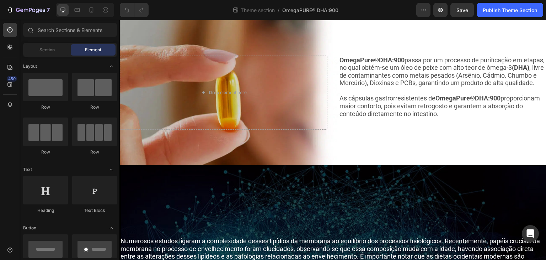
scroll to position [474, 0]
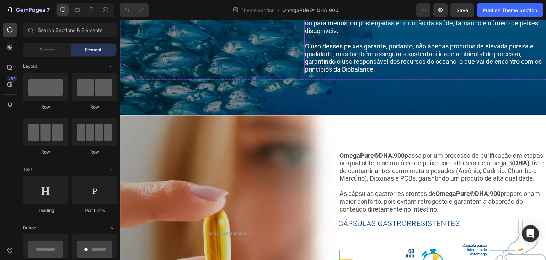
click at [443, 35] on p "Os ingredientes de OmegaPure ® DHA são extraídos de peixes a partir das águas f…" at bounding box center [425, 11] width 241 height 47
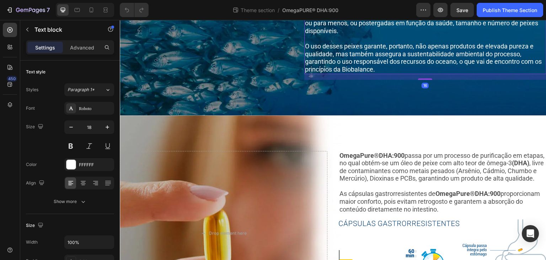
click at [511, 35] on p "Os ingredientes de OmegaPure ® DHA são extraídos de peixes a partir das águas f…" at bounding box center [425, 11] width 241 height 47
click at [496, 35] on p "Os ingredientes de OmegaPure ® DHA são extraídos de peixes a partir das águas f…" at bounding box center [425, 11] width 241 height 47
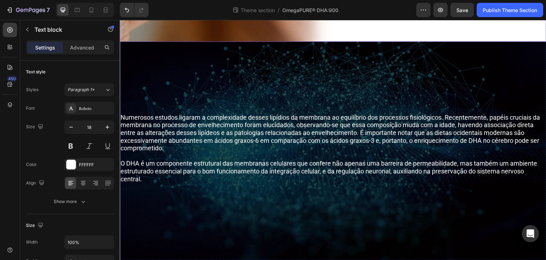
scroll to position [952, 0]
click at [499, 7] on div "Publish Theme Section" at bounding box center [510, 9] width 54 height 7
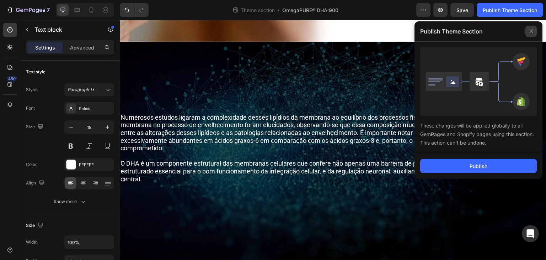
click at [534, 34] on icon at bounding box center [531, 31] width 11 height 11
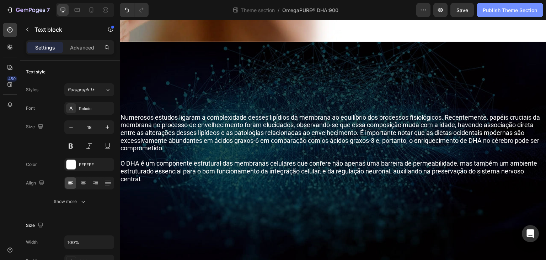
click at [512, 4] on button "Publish Theme Section" at bounding box center [510, 10] width 66 height 14
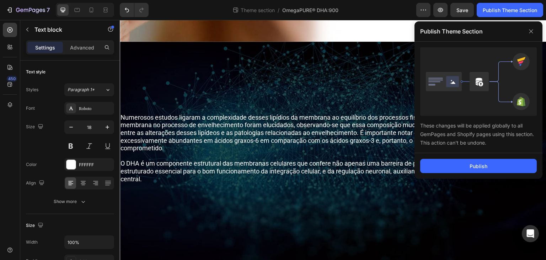
click at [497, 119] on div "These changes will be applied globally to all GemPages and Shopify pages using …" at bounding box center [478, 131] width 117 height 31
click at [495, 162] on button "Publish" at bounding box center [478, 166] width 117 height 14
